Goal: Information Seeking & Learning: Learn about a topic

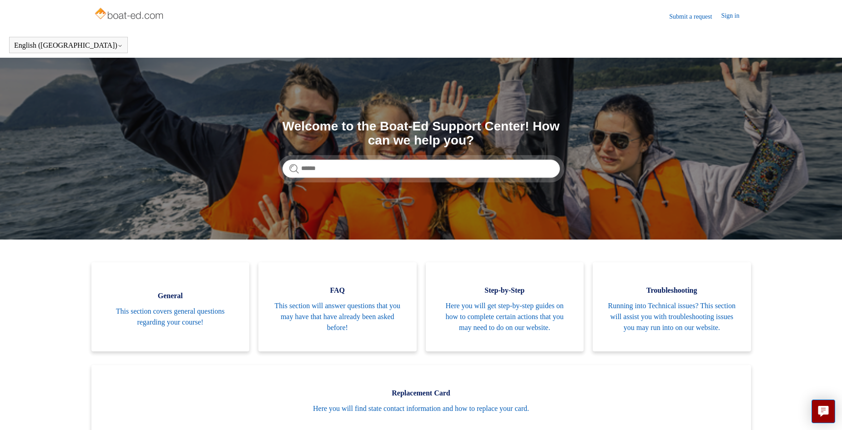
click at [687, 18] on link "Submit a request" at bounding box center [695, 17] width 52 height 10
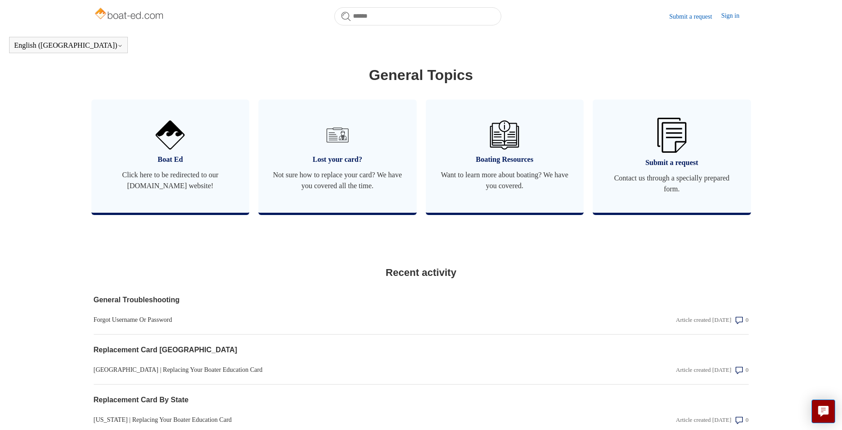
scroll to position [520, 0]
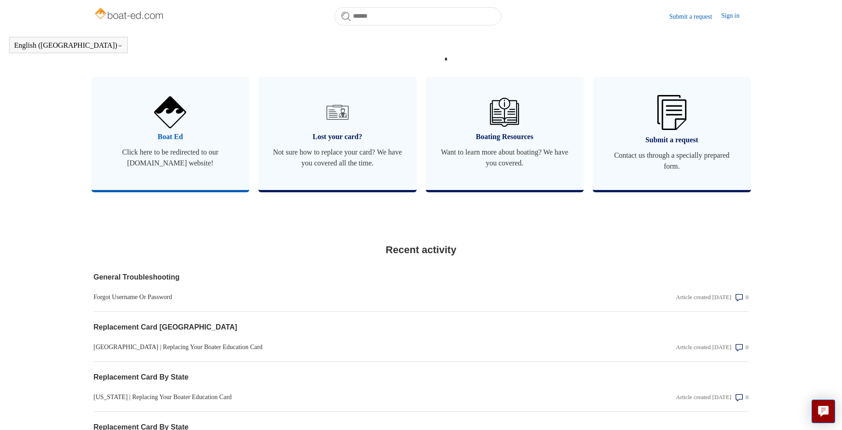
click at [186, 158] on span "Click here to be redirected to our boat-ed.com website!" at bounding box center [170, 158] width 131 height 22
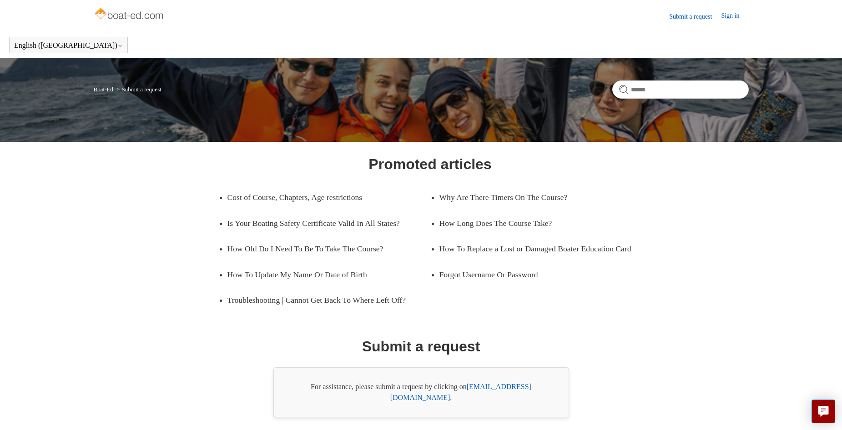
scroll to position [36, 0]
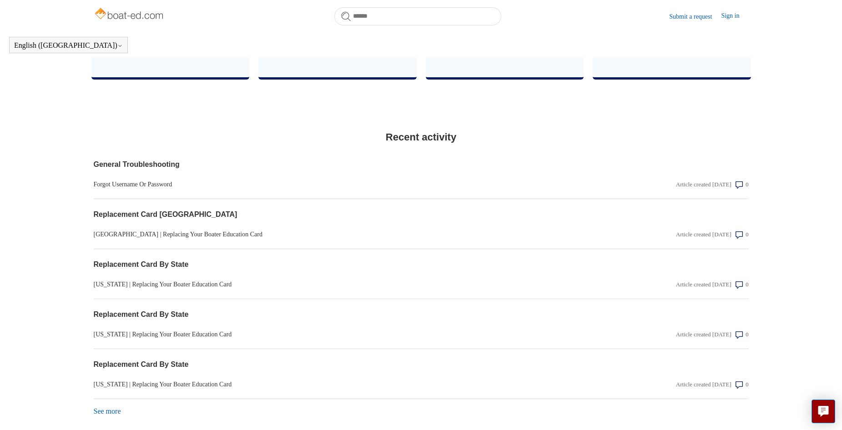
scroll to position [692, 0]
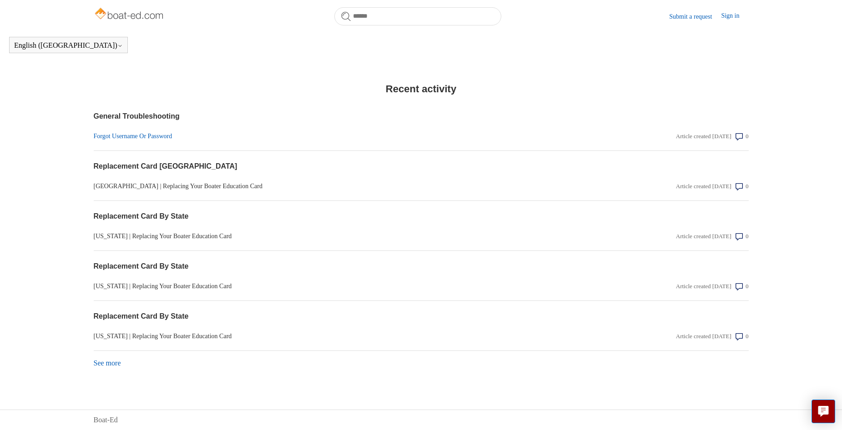
click at [126, 133] on link "Forgot Username Or Password" at bounding box center [323, 136] width 459 height 10
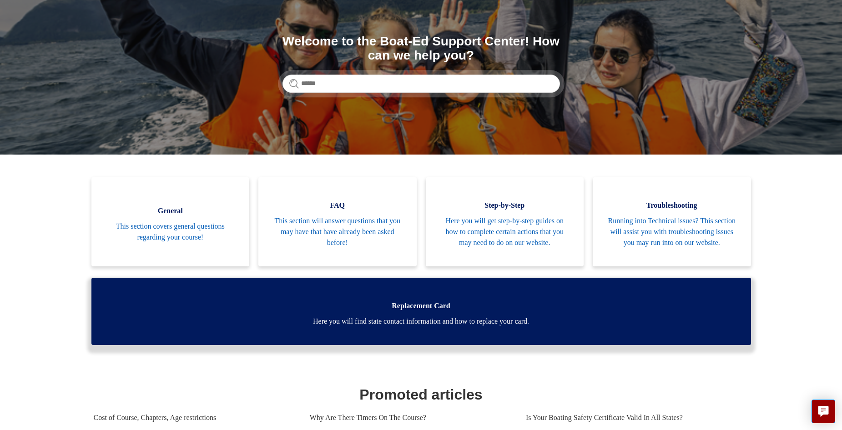
scroll to position [136, 0]
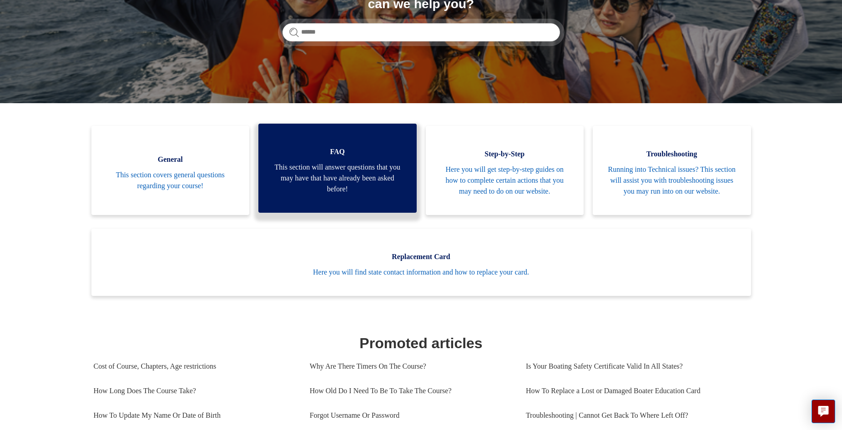
click at [325, 192] on span "This section will answer questions that you may have that have already been ask…" at bounding box center [337, 178] width 131 height 33
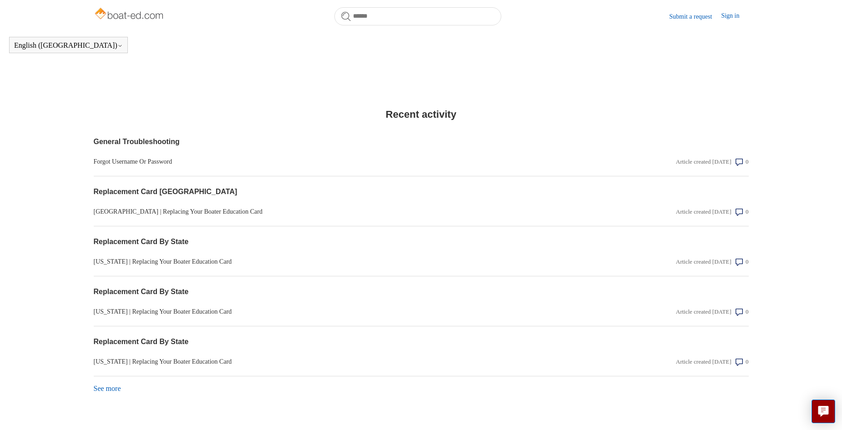
scroll to position [692, 0]
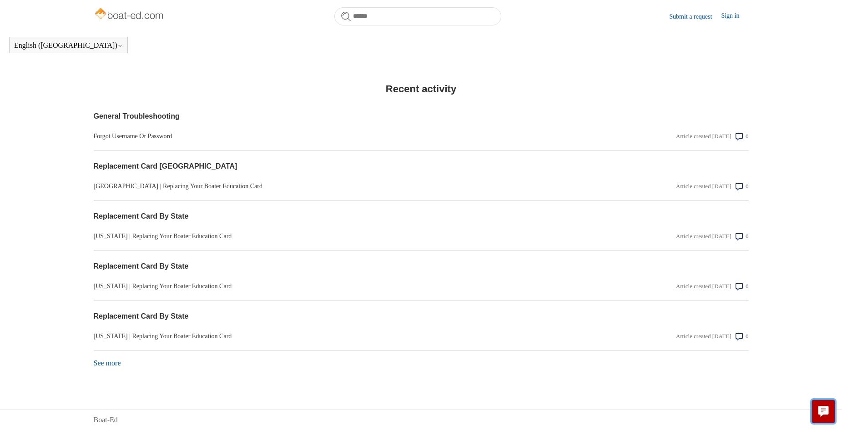
click at [822, 412] on icon "Live chat" at bounding box center [823, 410] width 5 height 4
